Goal: Task Accomplishment & Management: Manage account settings

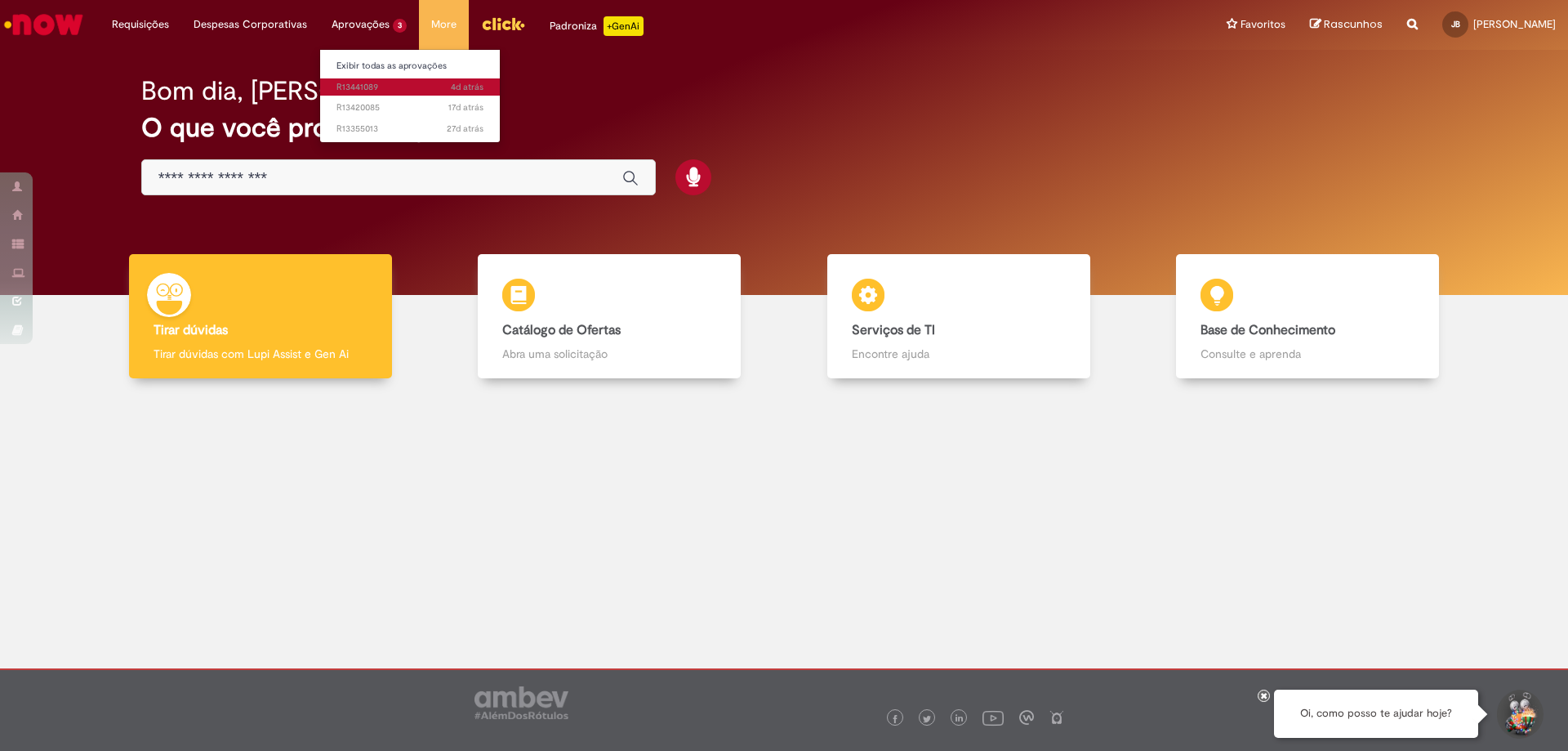
click at [373, 84] on span "4d atrás 4 dias atrás R13441089" at bounding box center [410, 87] width 147 height 13
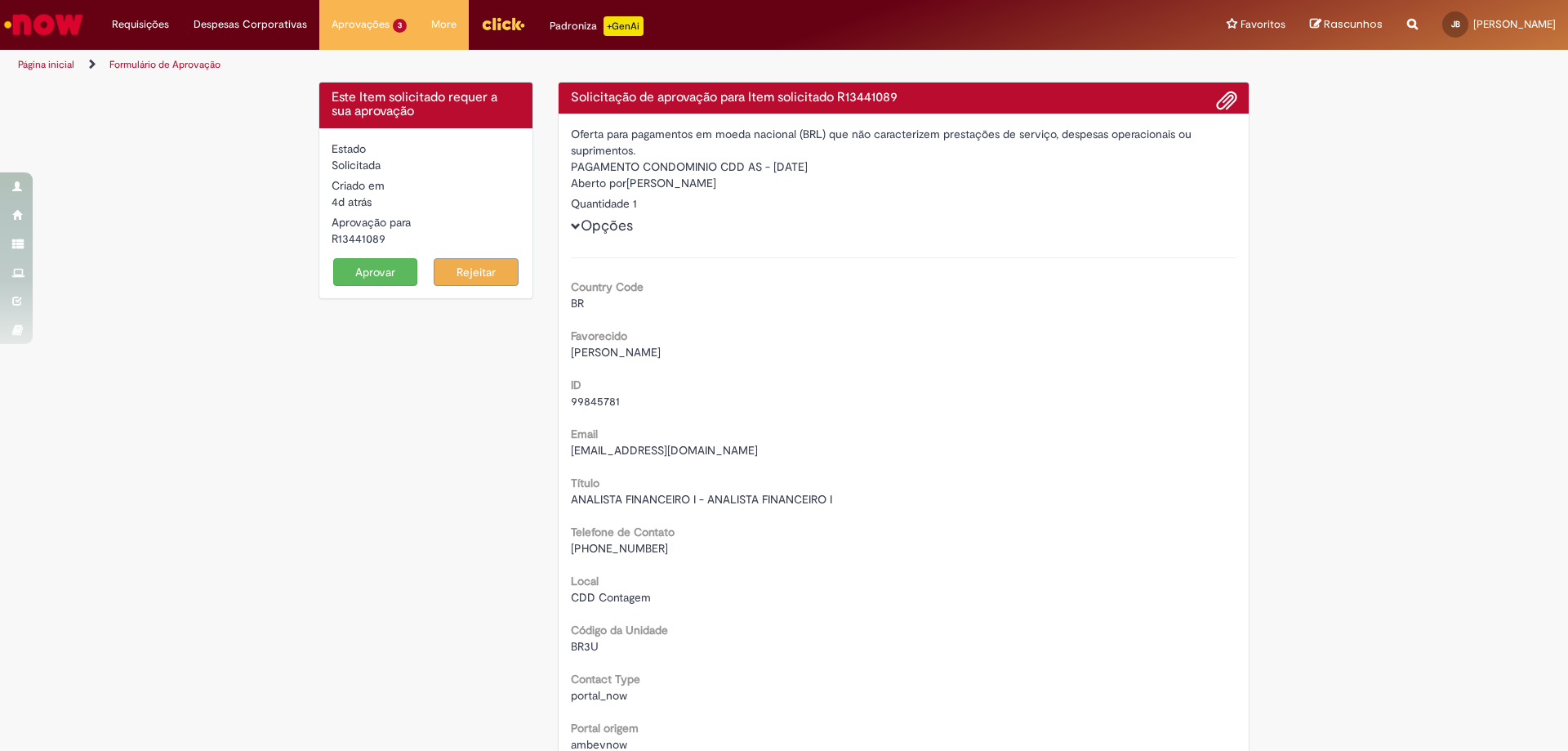
click at [375, 270] on button "Aprovar" at bounding box center [375, 271] width 85 height 28
click at [368, 263] on button "Aprovar" at bounding box center [375, 271] width 85 height 28
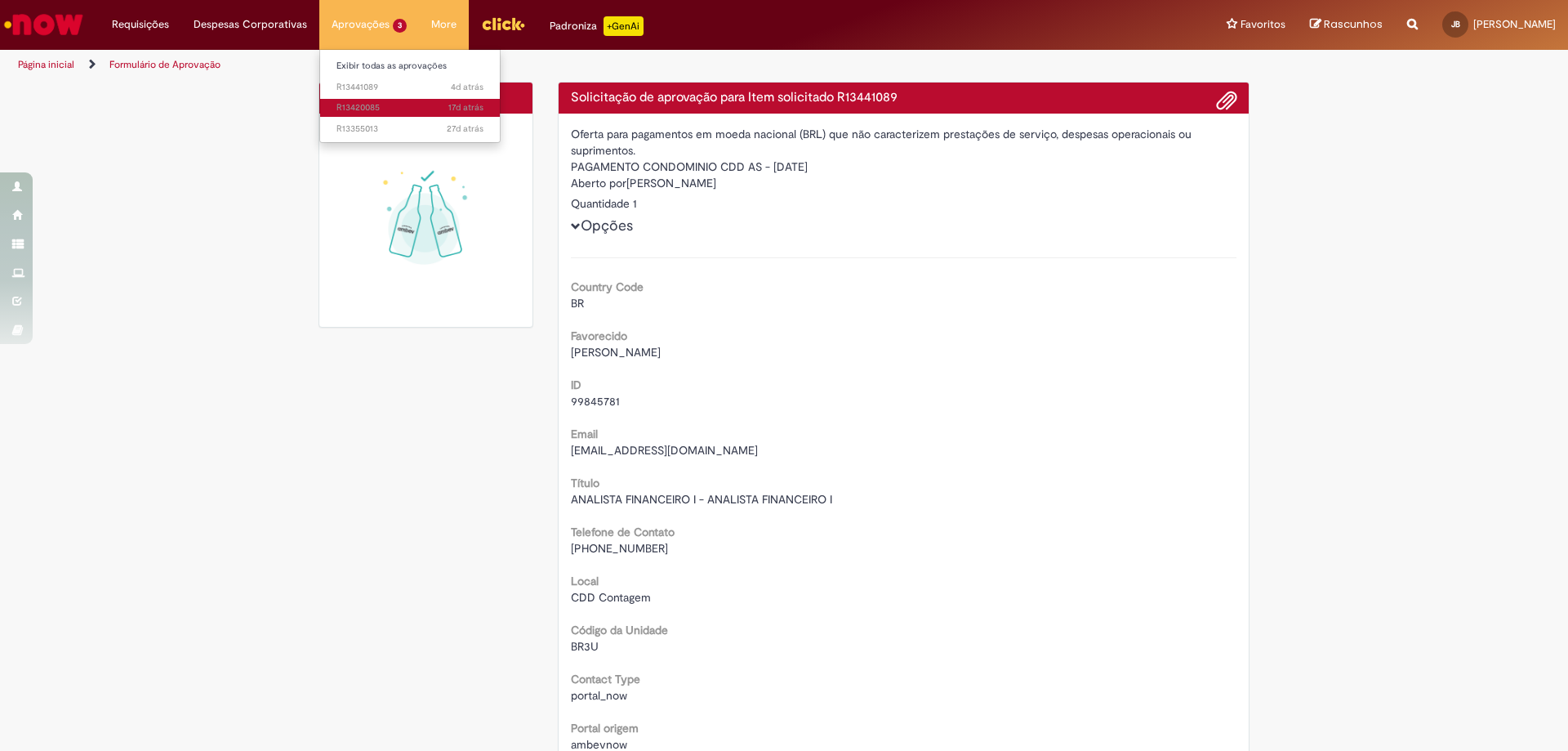
click at [369, 102] on span "17d atrás 17 dias atrás R13420085" at bounding box center [410, 108] width 147 height 13
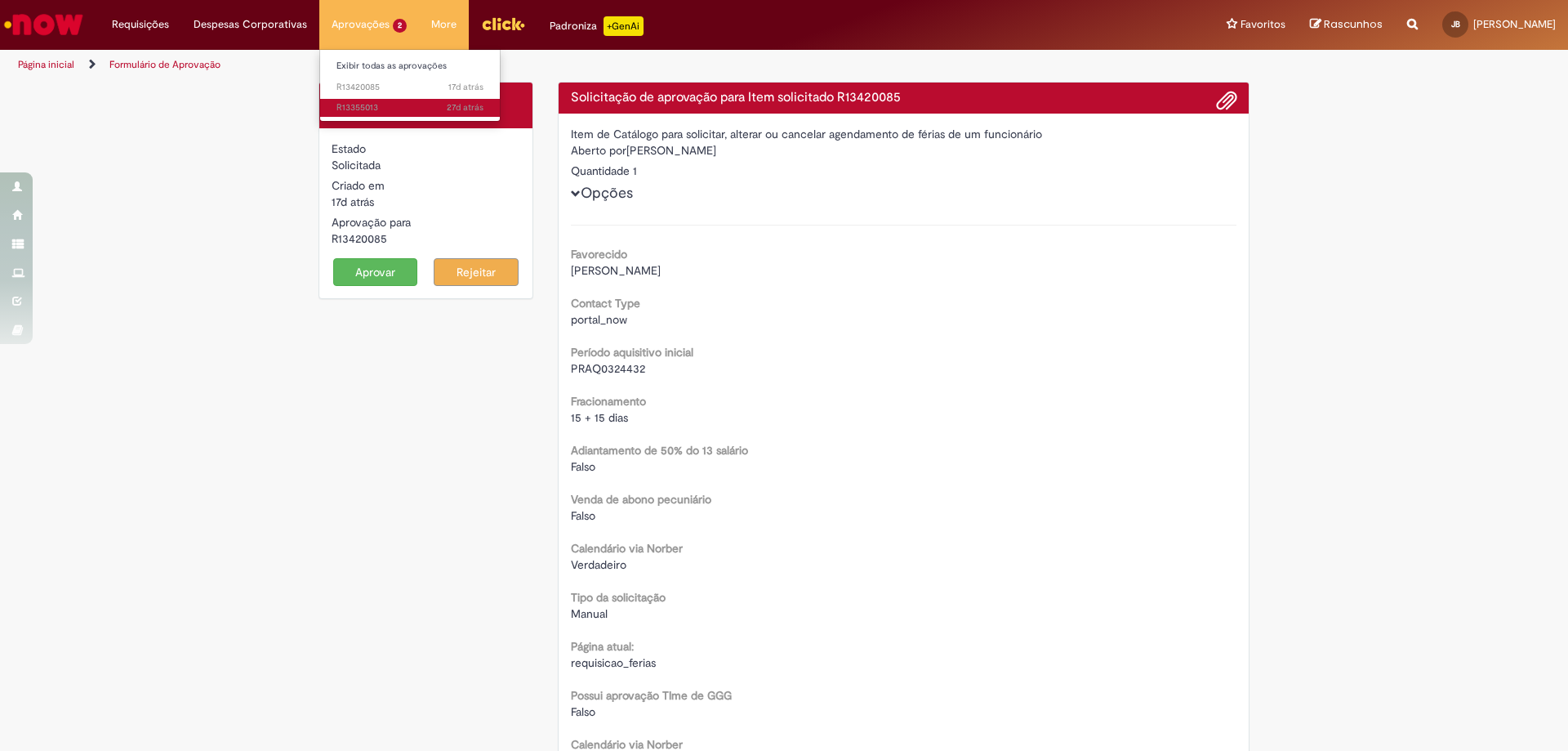
click at [360, 110] on span "27d atrás 27 dias atrás R13355013" at bounding box center [410, 108] width 147 height 13
click at [571, 193] on span "Opções" at bounding box center [576, 193] width 10 height 10
